Goal: Information Seeking & Learning: Learn about a topic

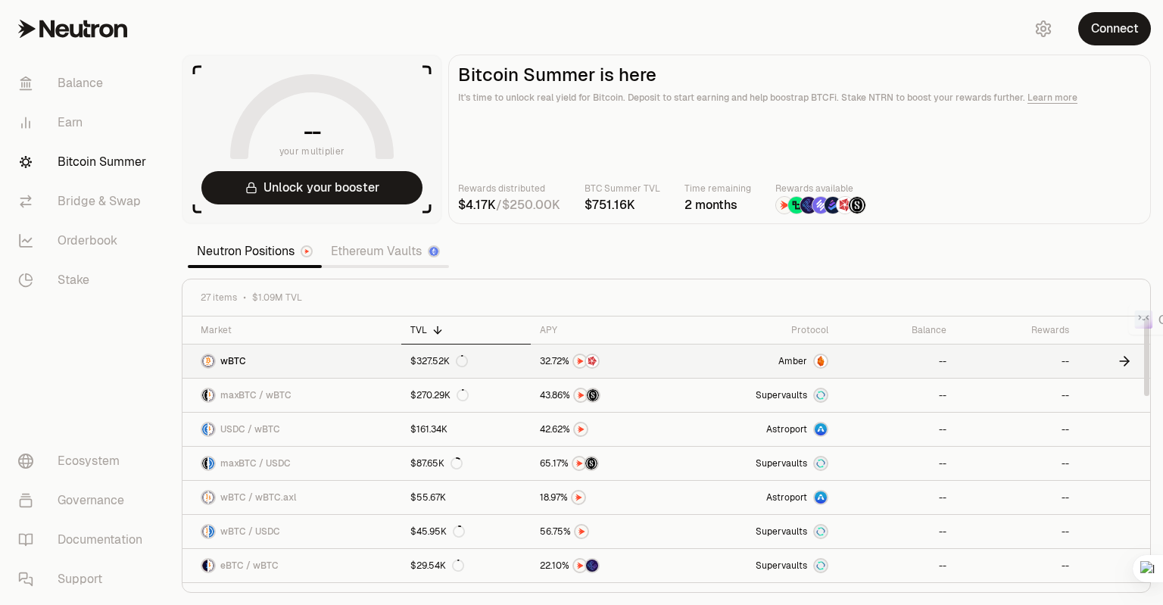
click at [231, 359] on span "wBTC" at bounding box center [233, 361] width 26 height 12
